Goal: Check status

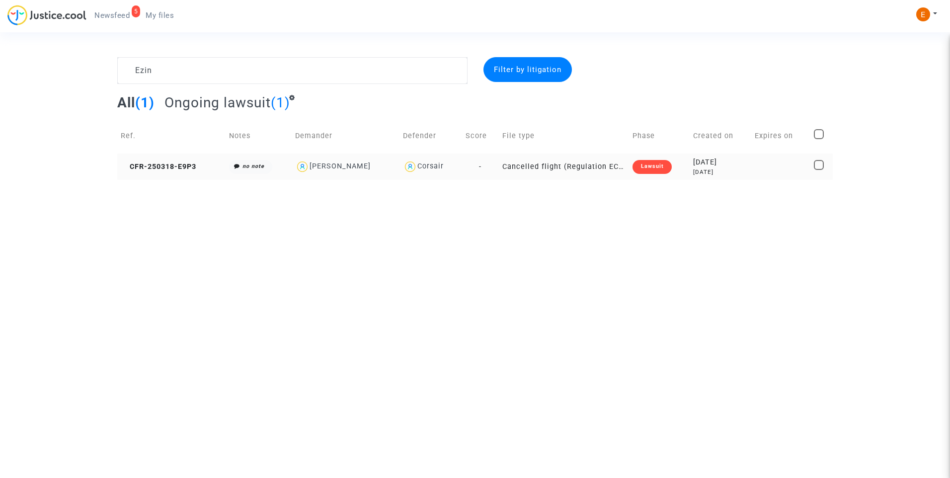
type textarea "Ezin"
click at [659, 169] on div "Lawsuit" at bounding box center [651, 167] width 39 height 14
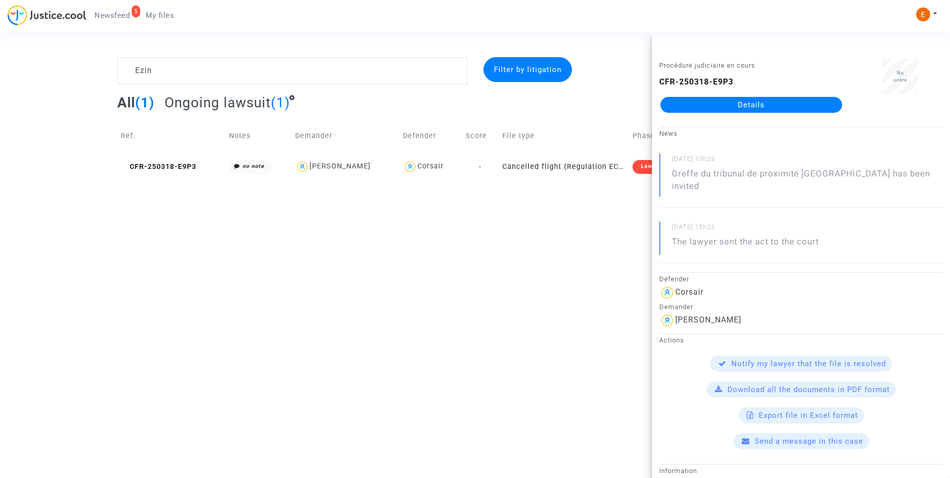
click at [730, 108] on link "Details" at bounding box center [751, 105] width 182 height 16
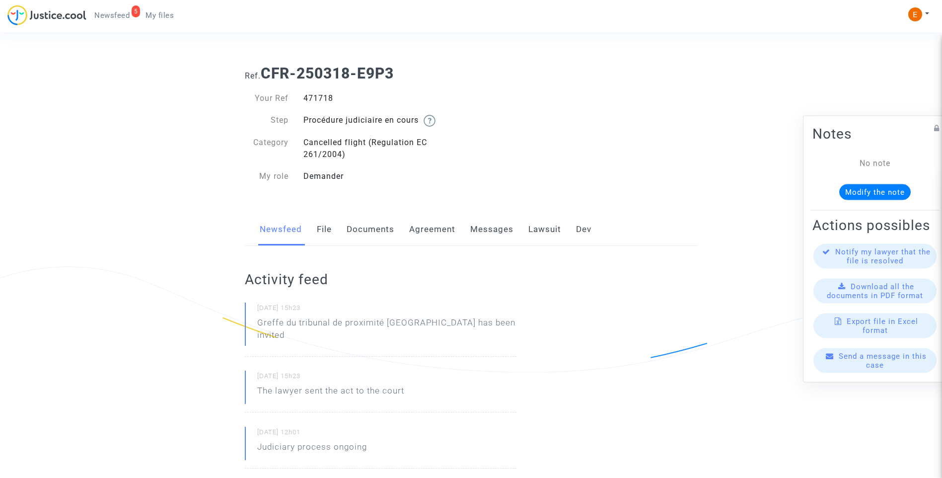
click at [544, 232] on link "Lawsuit" at bounding box center [544, 229] width 33 height 33
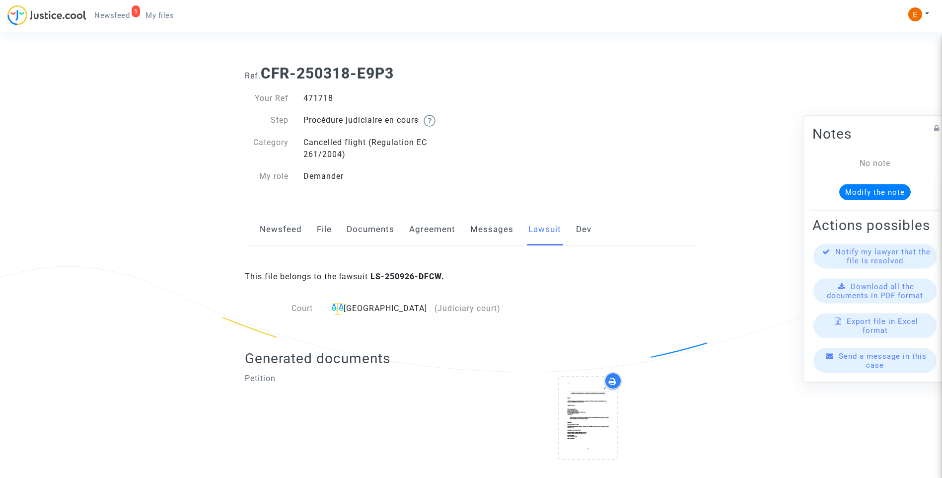
click at [498, 228] on link "Messages" at bounding box center [491, 229] width 43 height 33
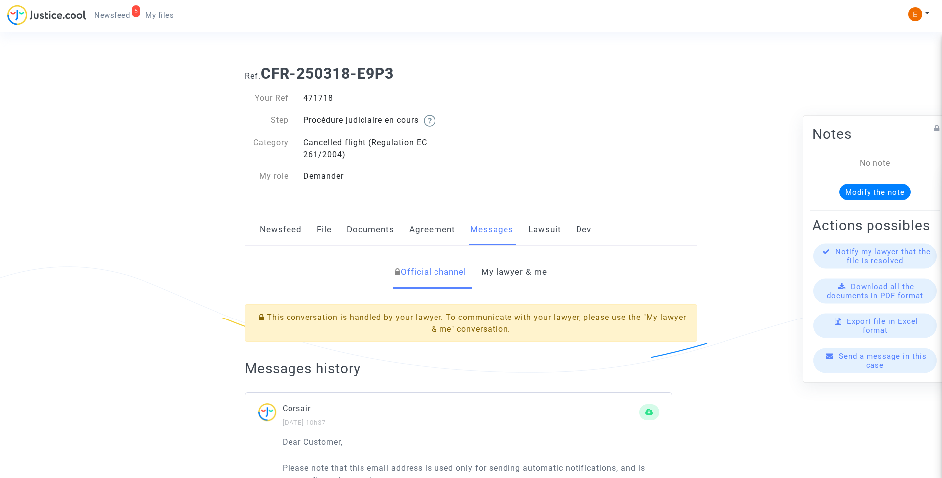
click at [535, 272] on link "My lawyer & me" at bounding box center [514, 272] width 66 height 33
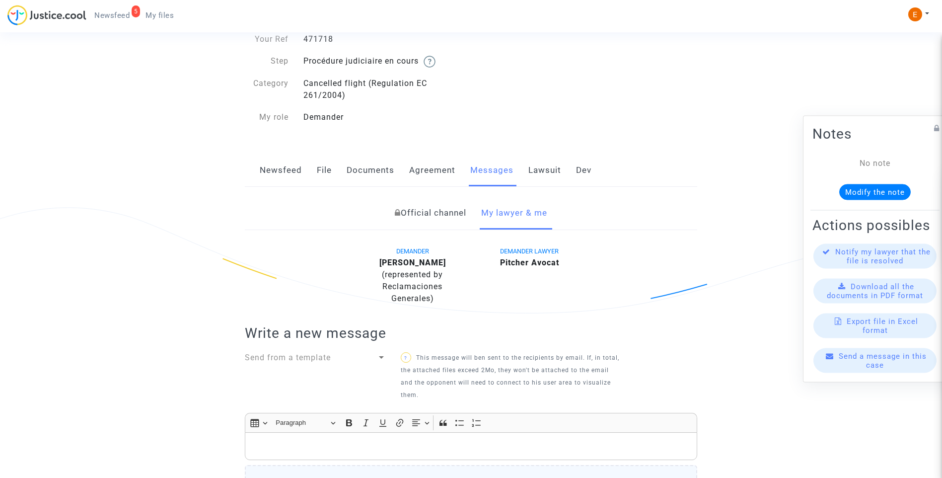
scroll to position [42, 0]
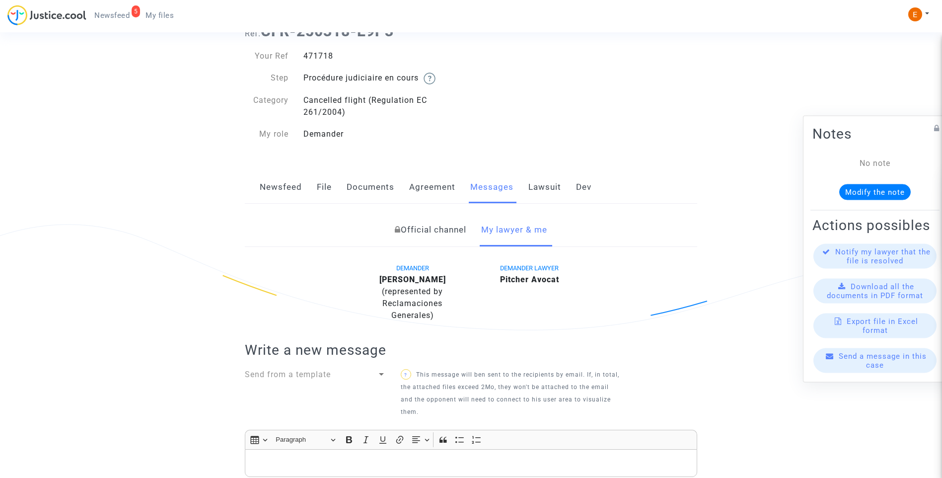
click at [283, 187] on link "Newsfeed" at bounding box center [281, 187] width 42 height 33
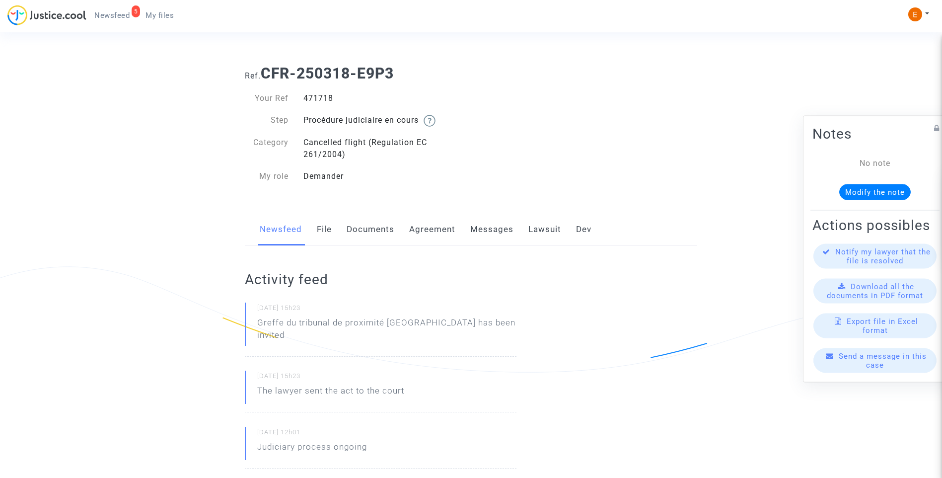
click at [324, 232] on link "File" at bounding box center [324, 229] width 15 height 33
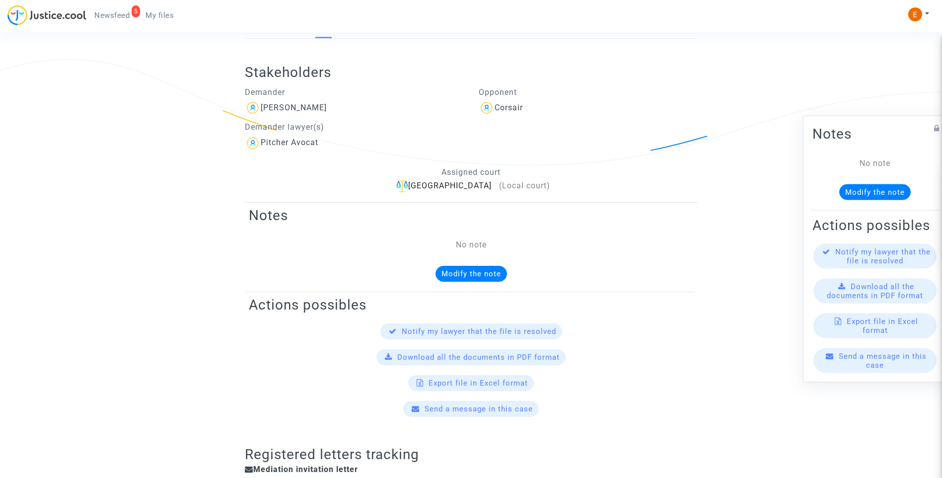
scroll to position [50, 0]
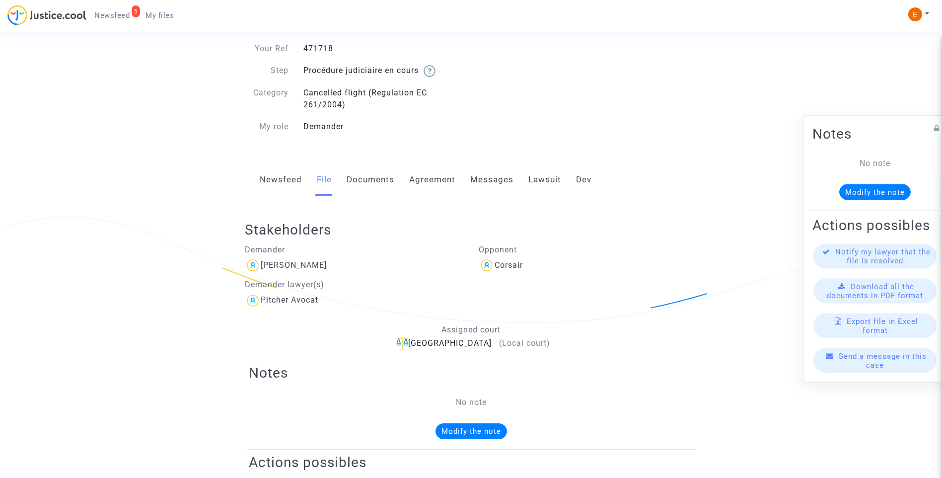
click at [542, 184] on link "Lawsuit" at bounding box center [544, 179] width 33 height 33
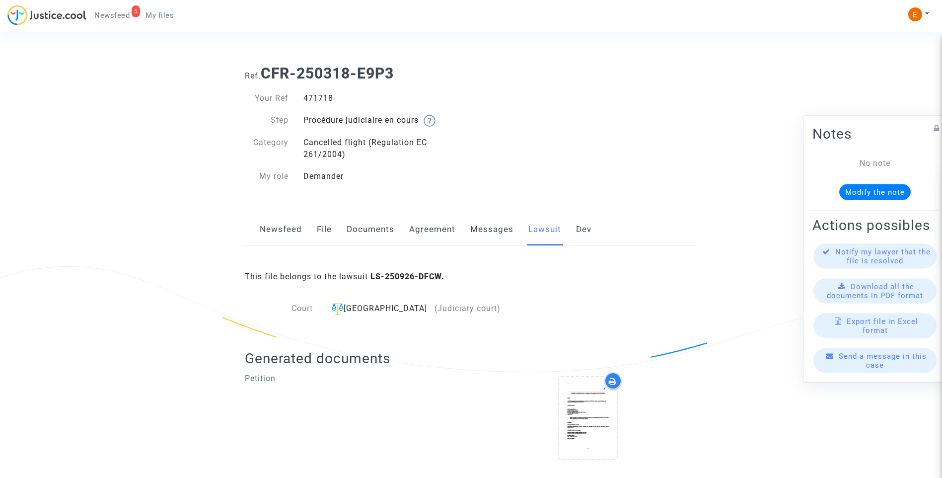
click at [493, 232] on link "Messages" at bounding box center [491, 229] width 43 height 33
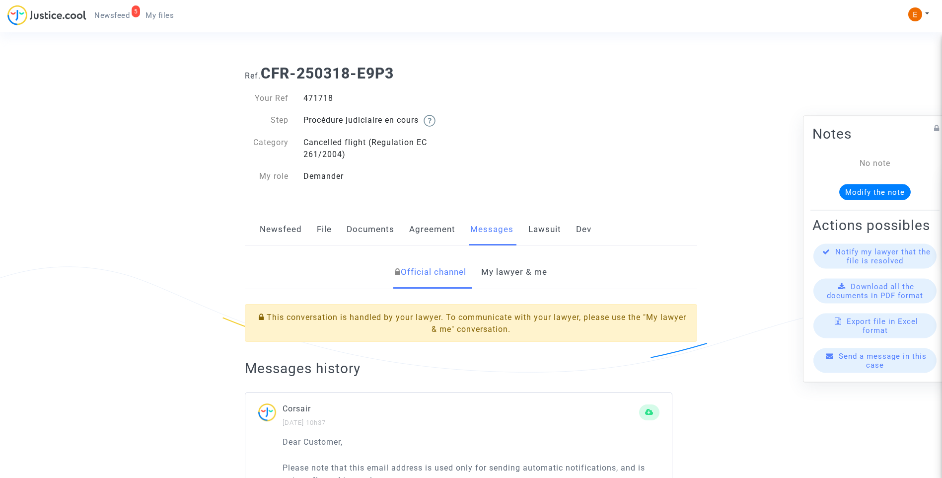
click at [510, 270] on link "My lawyer & me" at bounding box center [514, 272] width 66 height 33
